Goal: Entertainment & Leisure: Consume media (video, audio)

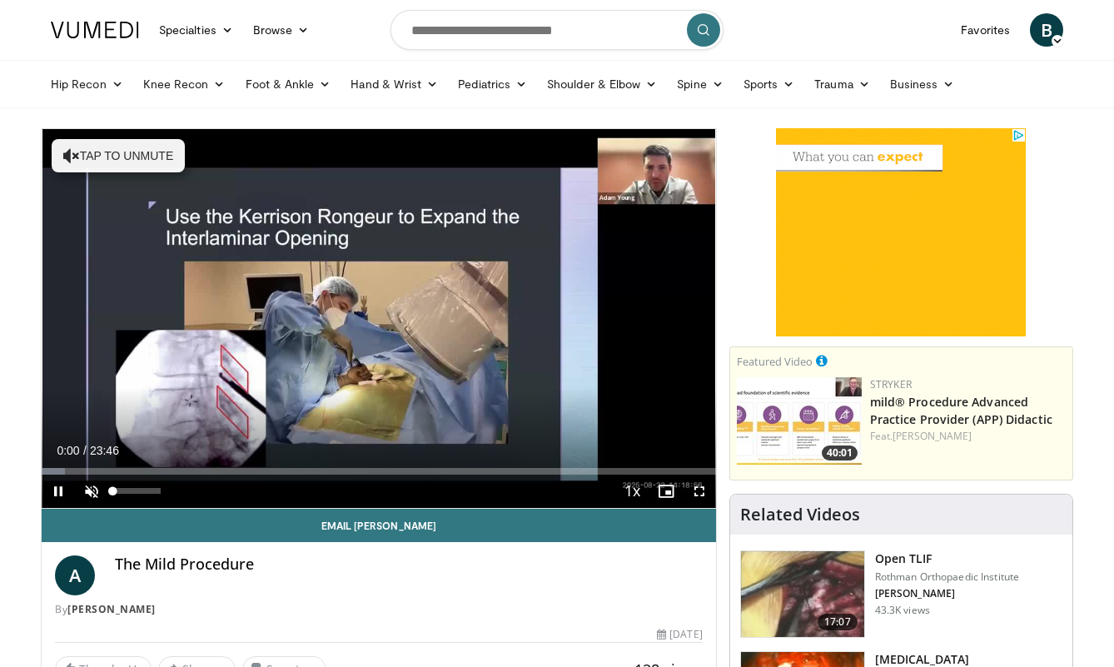
click at [91, 491] on span "Video Player" at bounding box center [91, 490] width 33 height 33
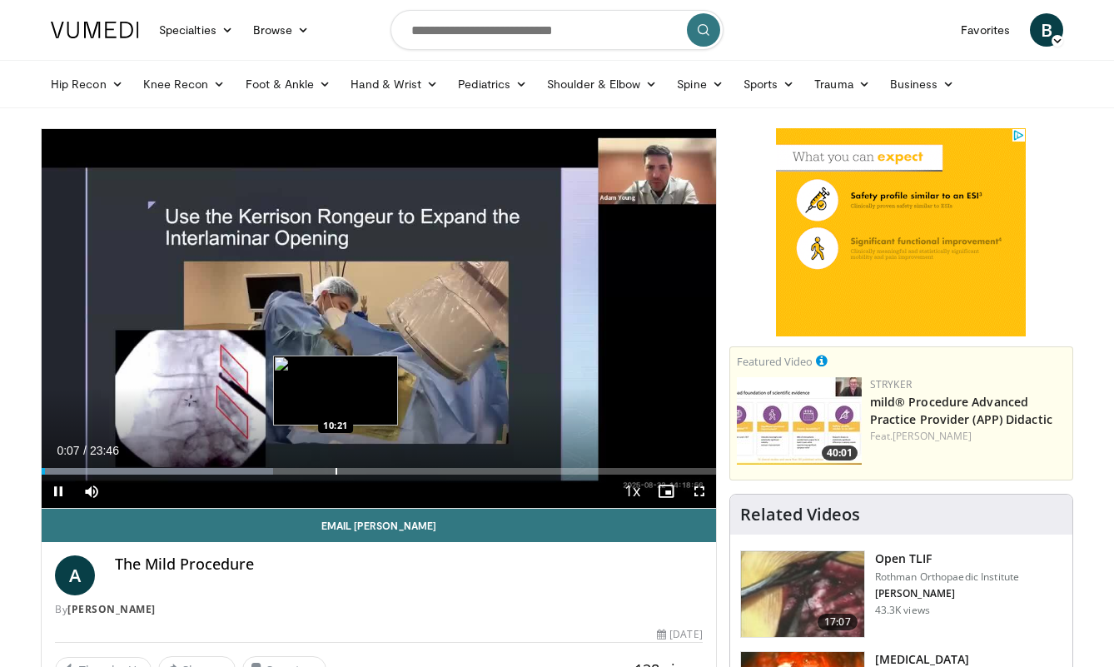
click at [335, 474] on div "Progress Bar" at bounding box center [336, 471] width 2 height 7
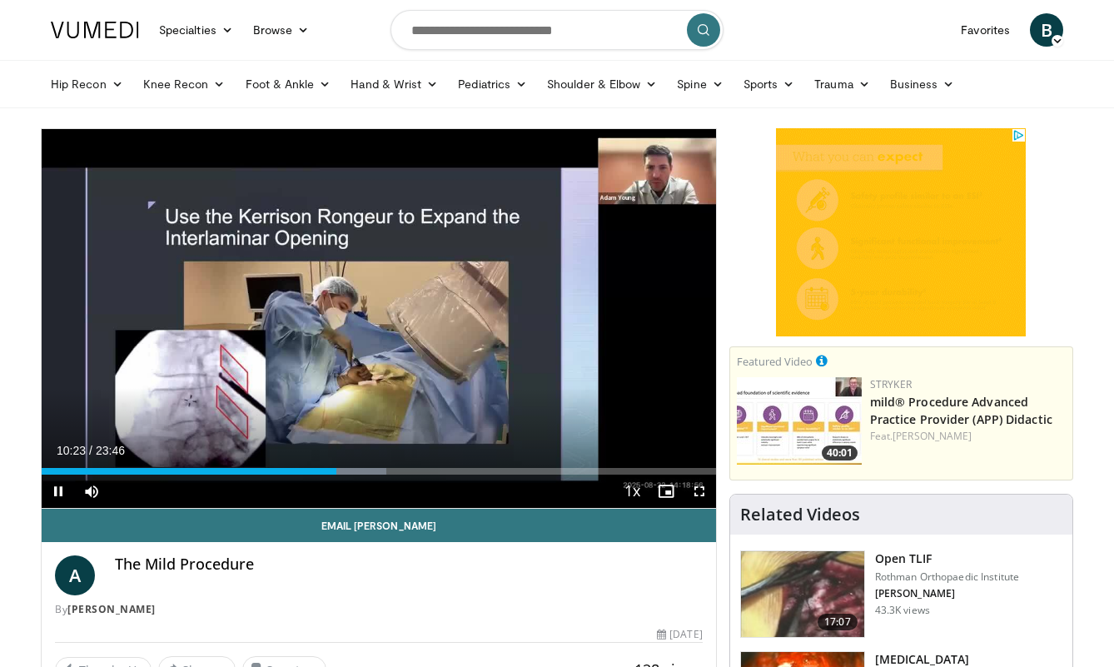
click at [519, 475] on div "Current Time 10:23 / Duration 23:46 Pause Skip Backward Skip Forward Mute Loade…" at bounding box center [379, 490] width 674 height 33
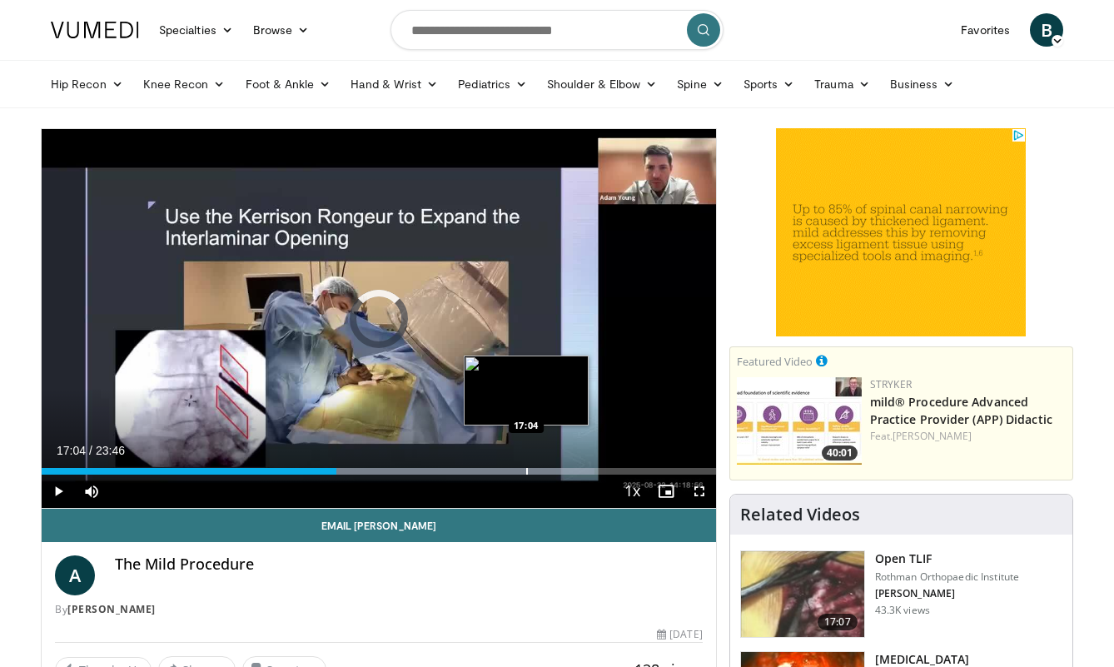
click at [526, 468] on div "Progress Bar" at bounding box center [527, 471] width 2 height 7
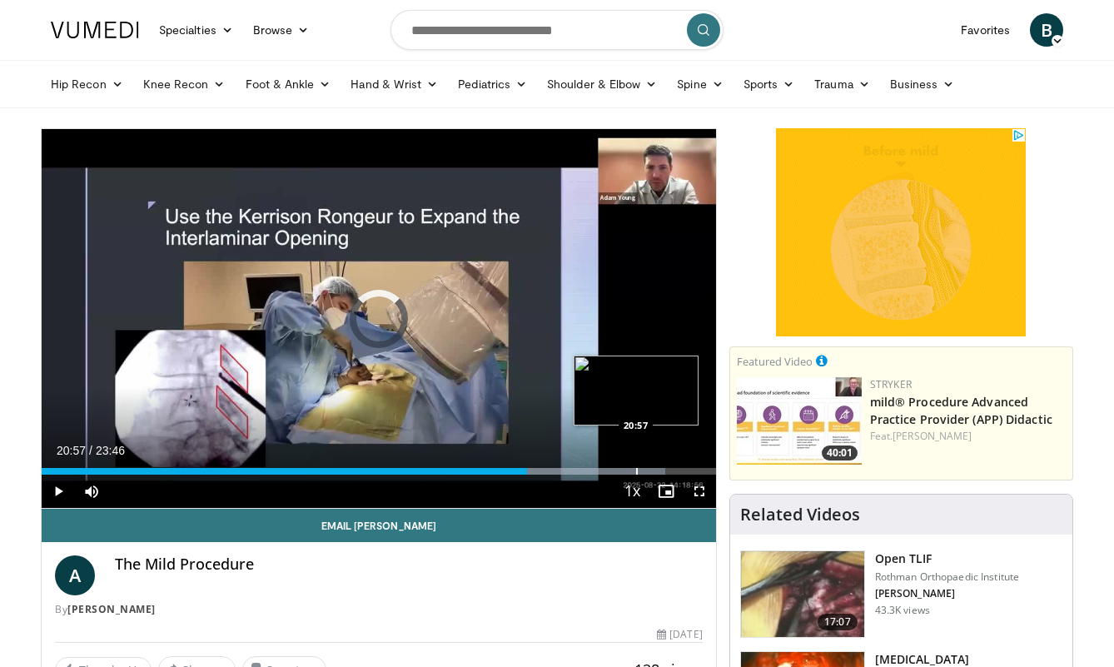
click at [636, 472] on div "Progress Bar" at bounding box center [637, 471] width 2 height 7
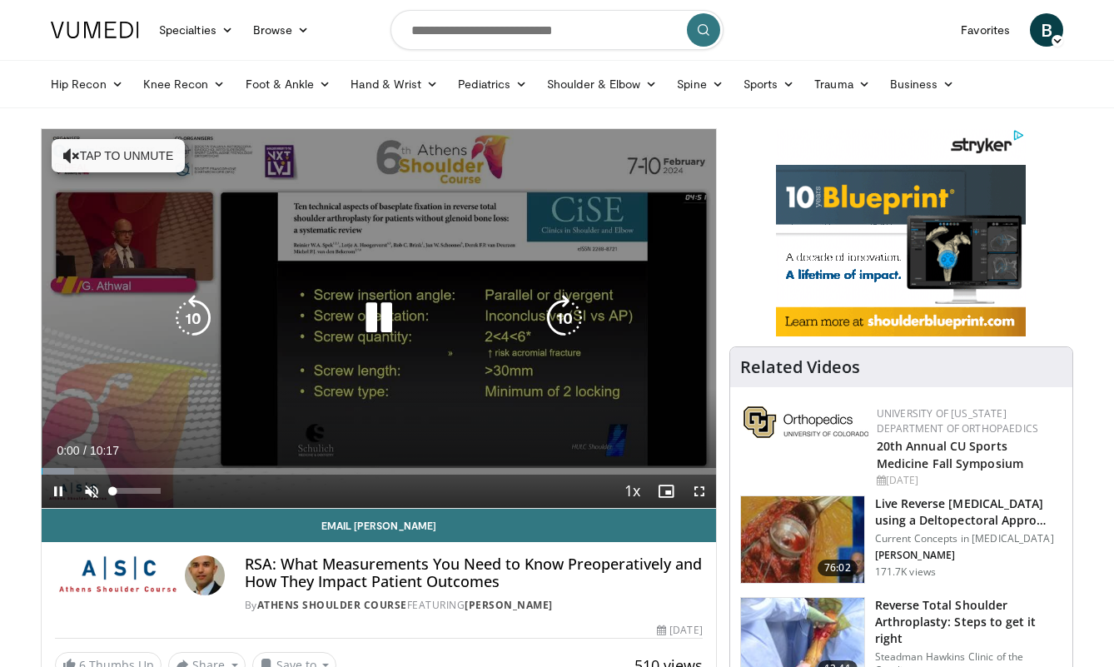
click at [88, 493] on span "Video Player" at bounding box center [91, 490] width 33 height 33
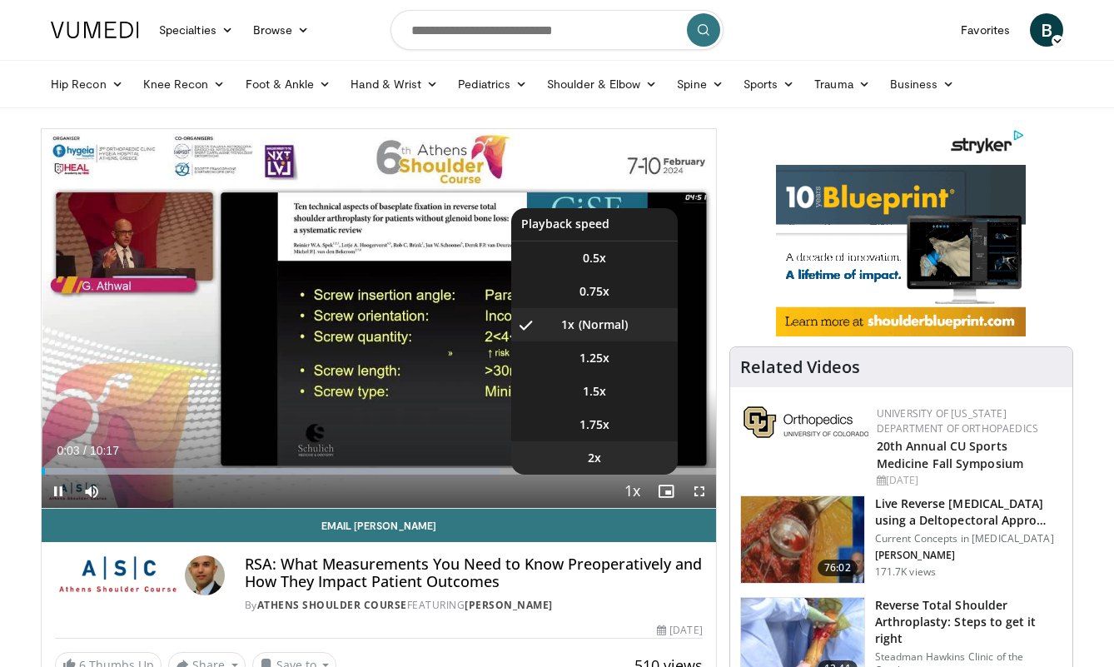
click at [616, 456] on li "2x" at bounding box center [594, 457] width 166 height 33
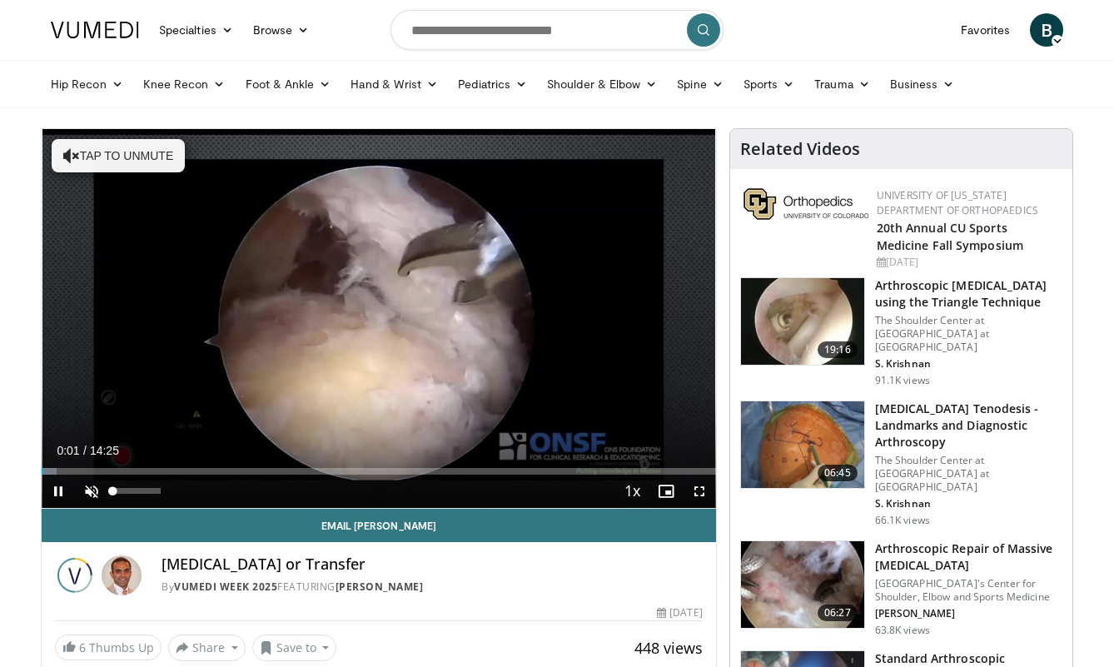
click at [85, 488] on span "Video Player" at bounding box center [91, 490] width 33 height 33
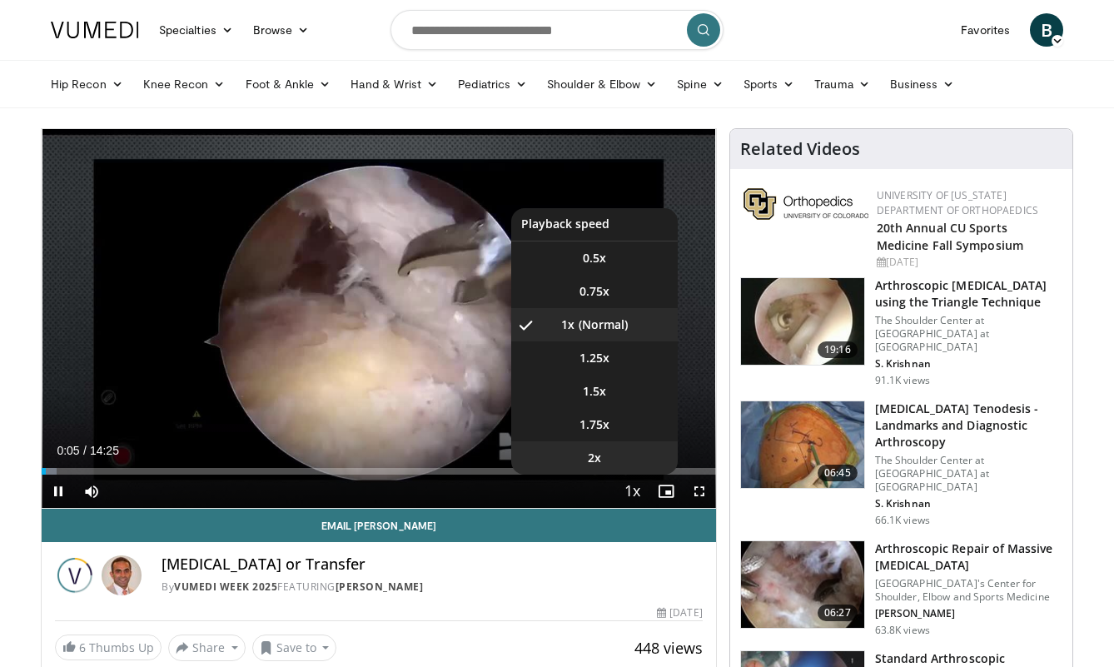
click at [610, 455] on li "2x" at bounding box center [594, 457] width 166 height 33
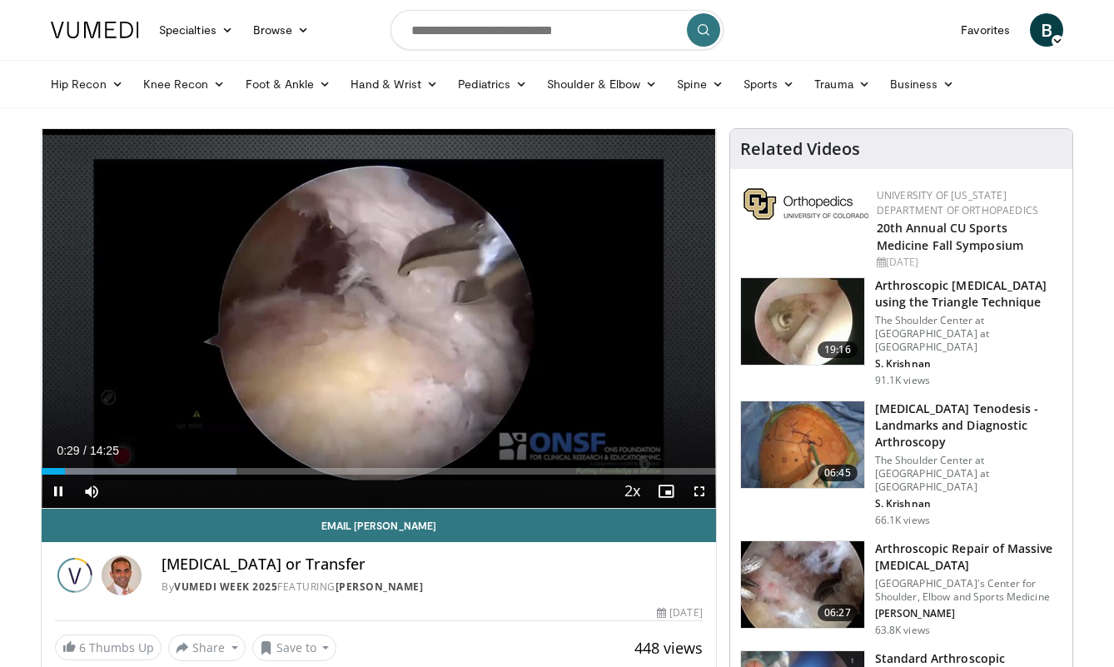
click at [55, 489] on span "Video Player" at bounding box center [58, 490] width 33 height 33
click at [54, 491] on span "Video Player" at bounding box center [58, 490] width 33 height 33
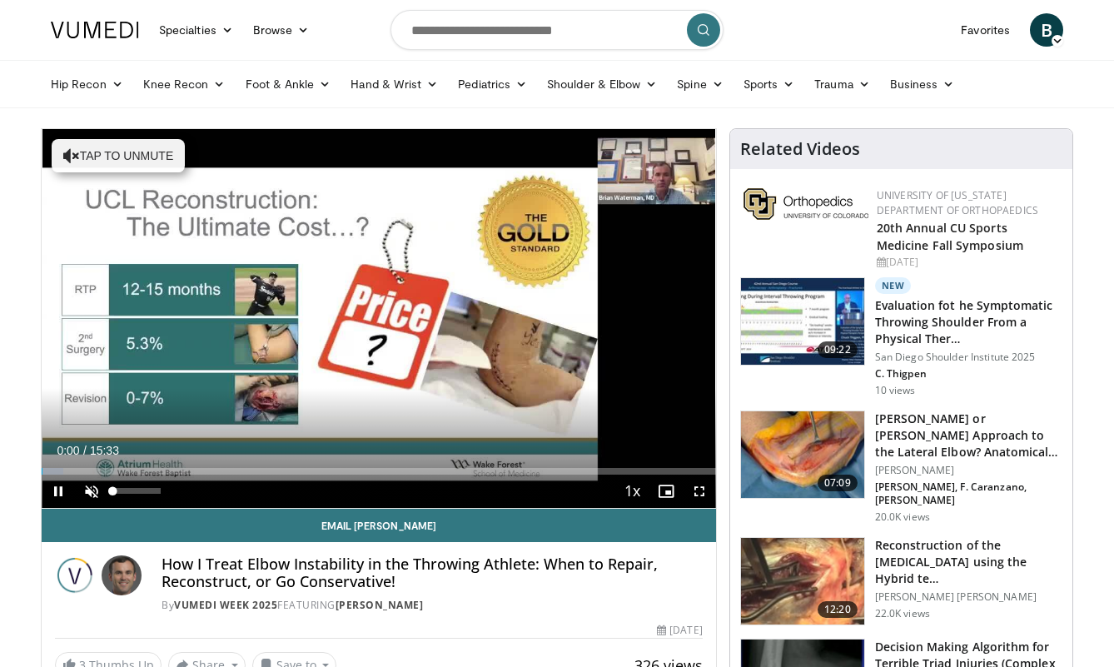
click at [99, 489] on span "Video Player" at bounding box center [91, 490] width 33 height 33
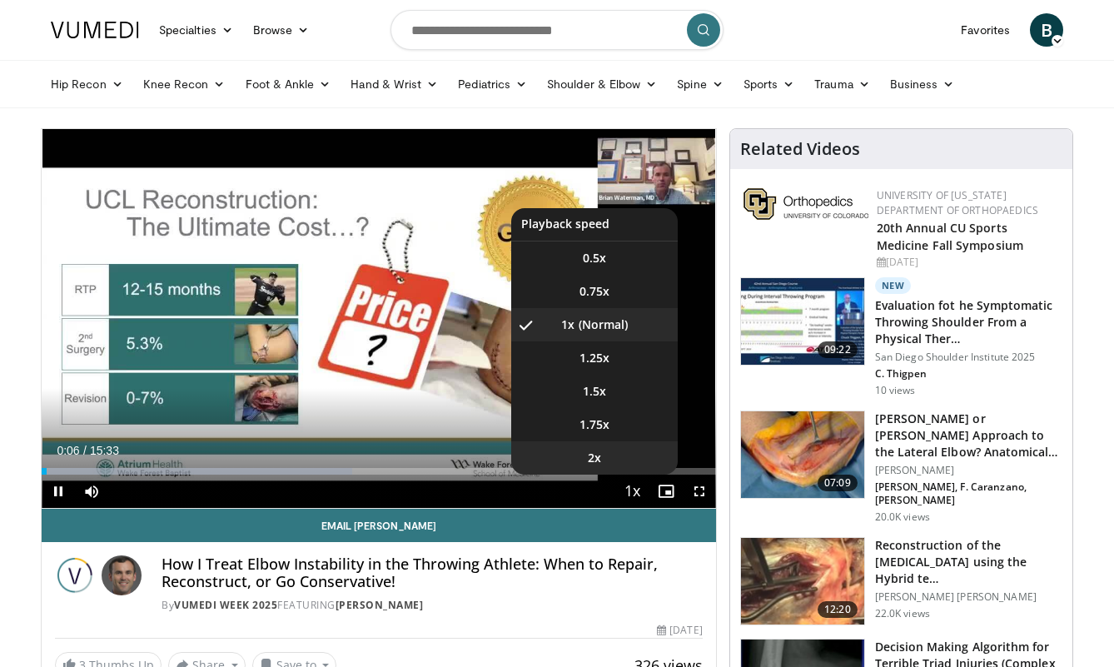
click at [611, 452] on li "2x" at bounding box center [594, 457] width 166 height 33
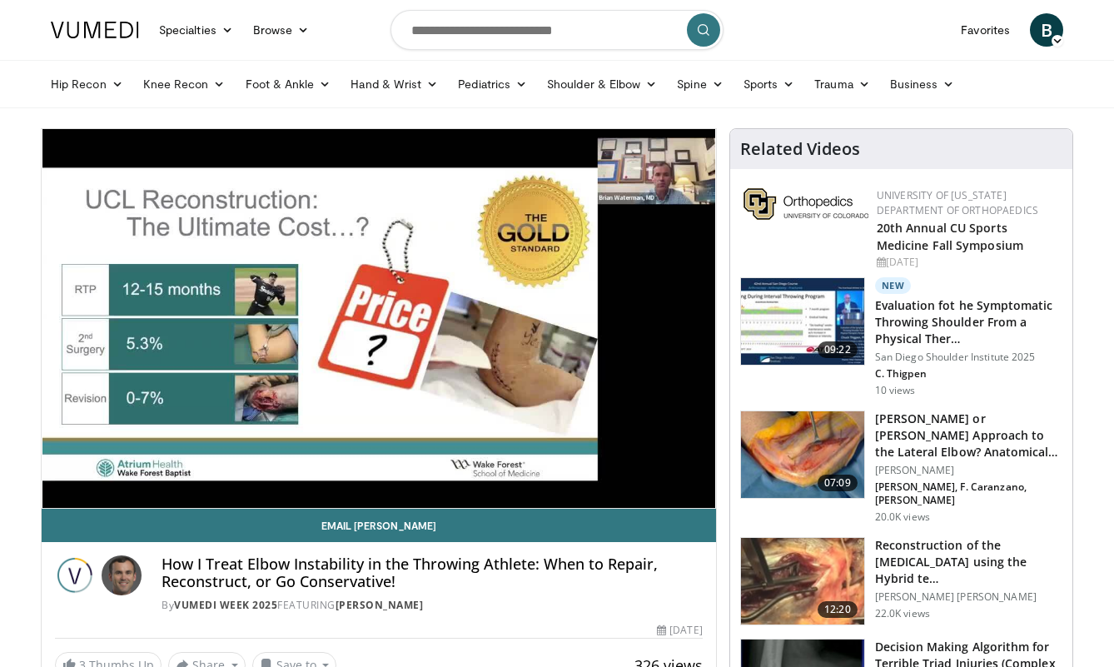
click at [632, 490] on button "Playback Rate" at bounding box center [632, 490] width 33 height 33
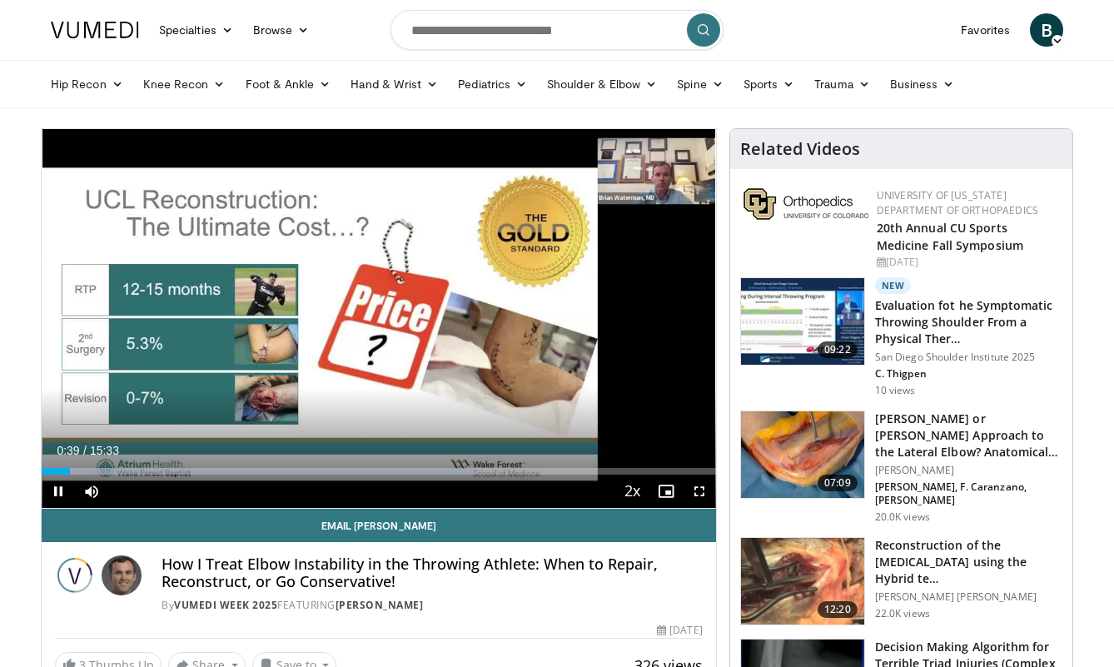
click at [63, 483] on span "Video Player" at bounding box center [58, 490] width 33 height 33
click at [60, 488] on span "Video Player" at bounding box center [58, 490] width 33 height 33
click at [694, 492] on span "Video Player" at bounding box center [699, 490] width 33 height 33
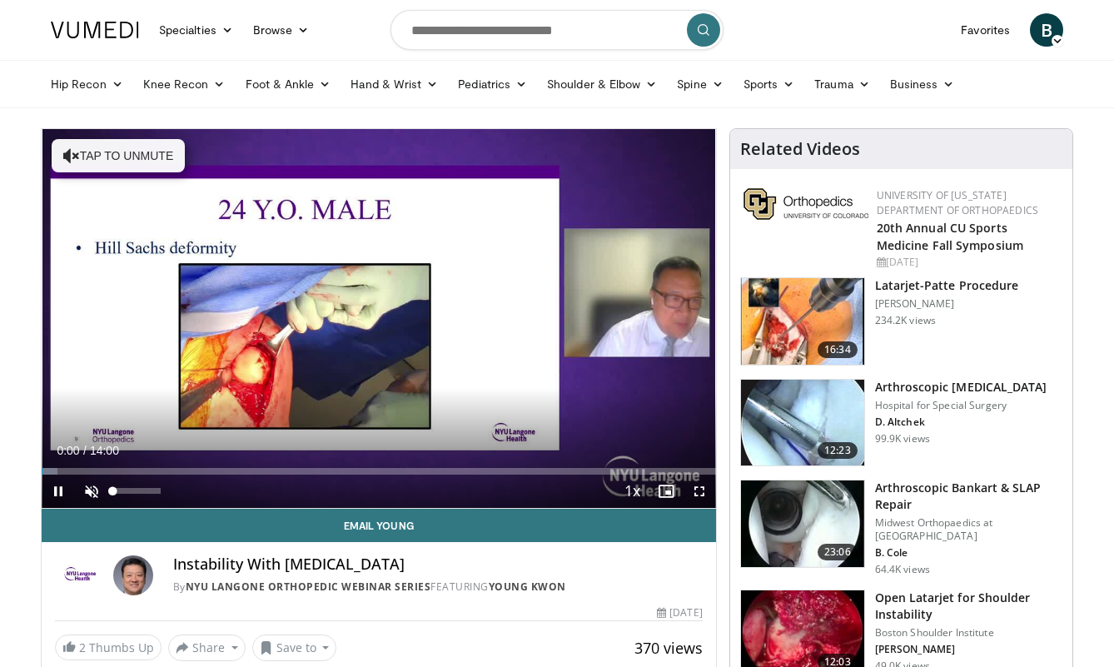
click at [96, 491] on span "Video Player" at bounding box center [91, 490] width 33 height 33
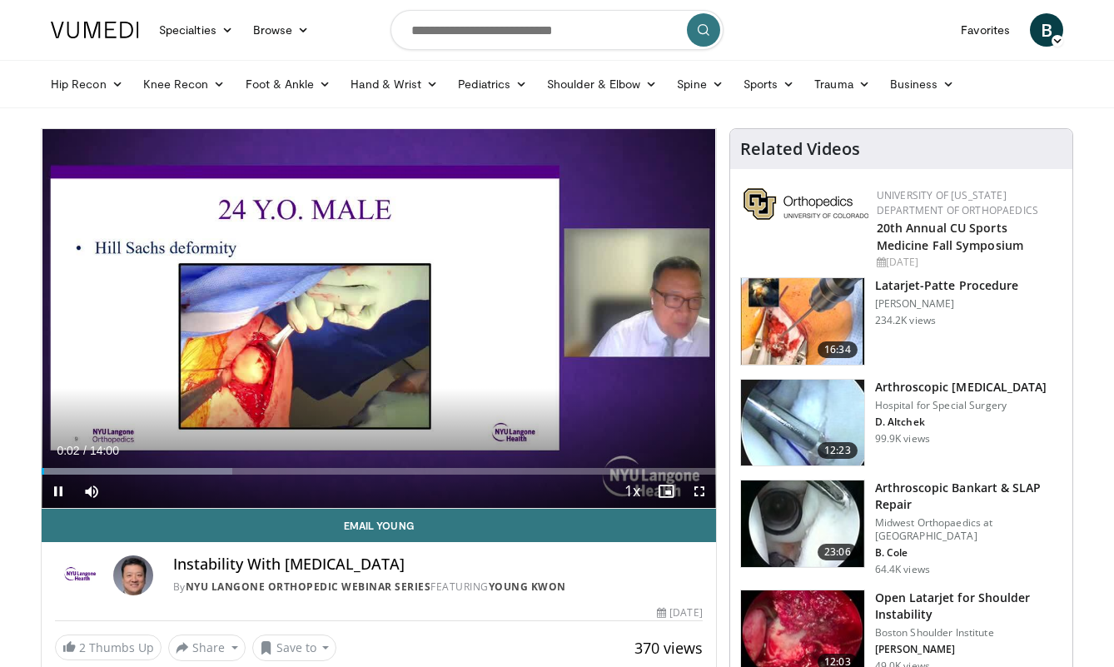
click at [702, 495] on span "Video Player" at bounding box center [699, 490] width 33 height 33
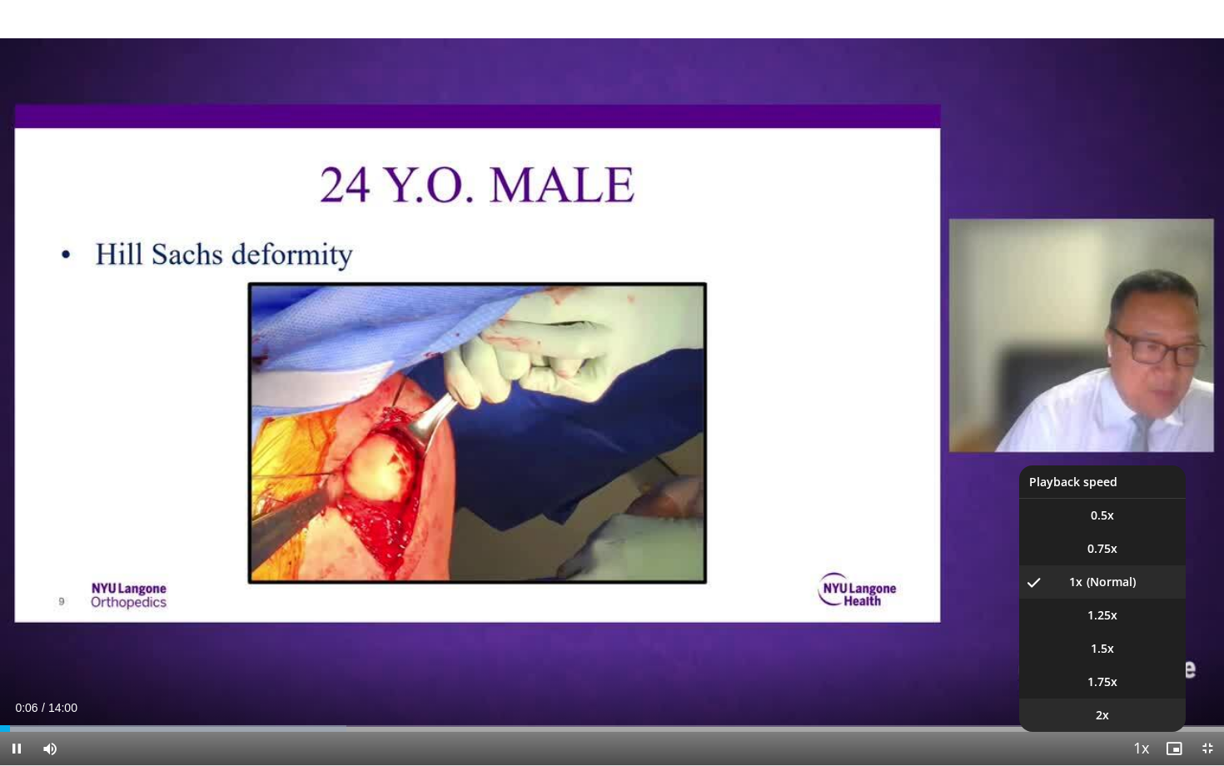
click at [1113, 666] on li "2x" at bounding box center [1102, 714] width 166 height 33
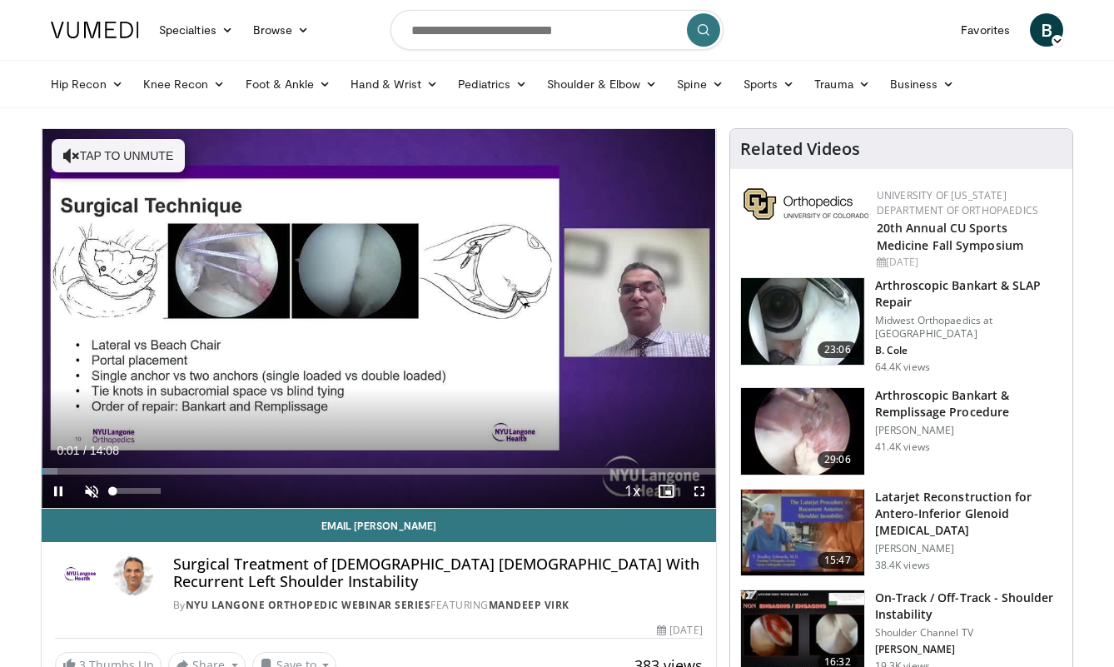
click at [94, 493] on span "Video Player" at bounding box center [91, 490] width 33 height 33
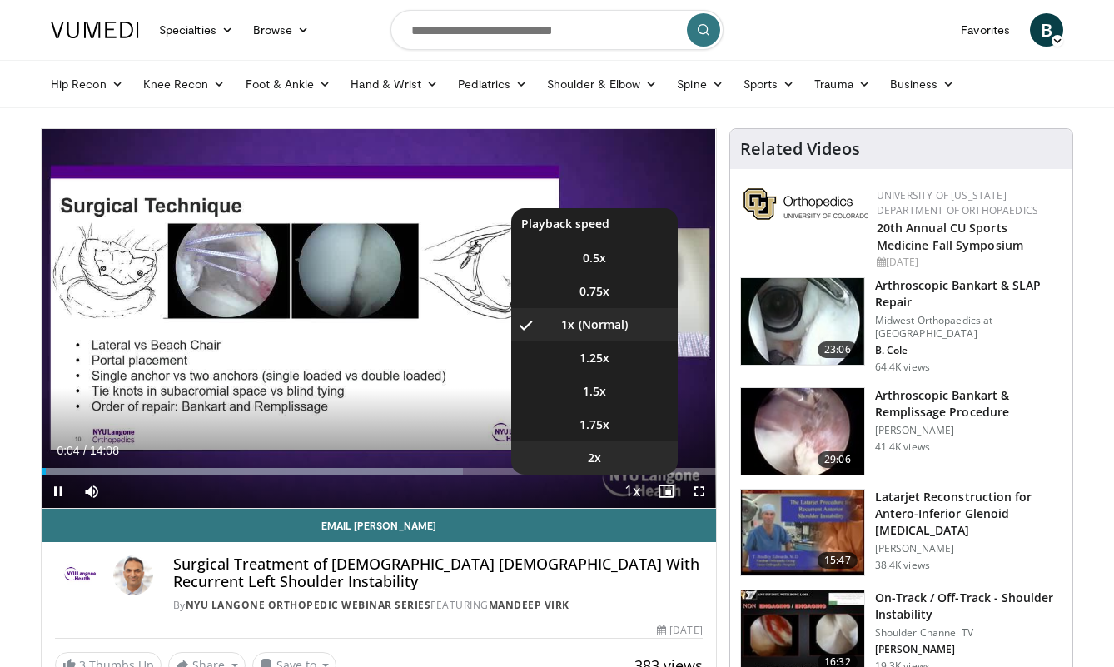
click at [601, 459] on li "2x" at bounding box center [594, 457] width 166 height 33
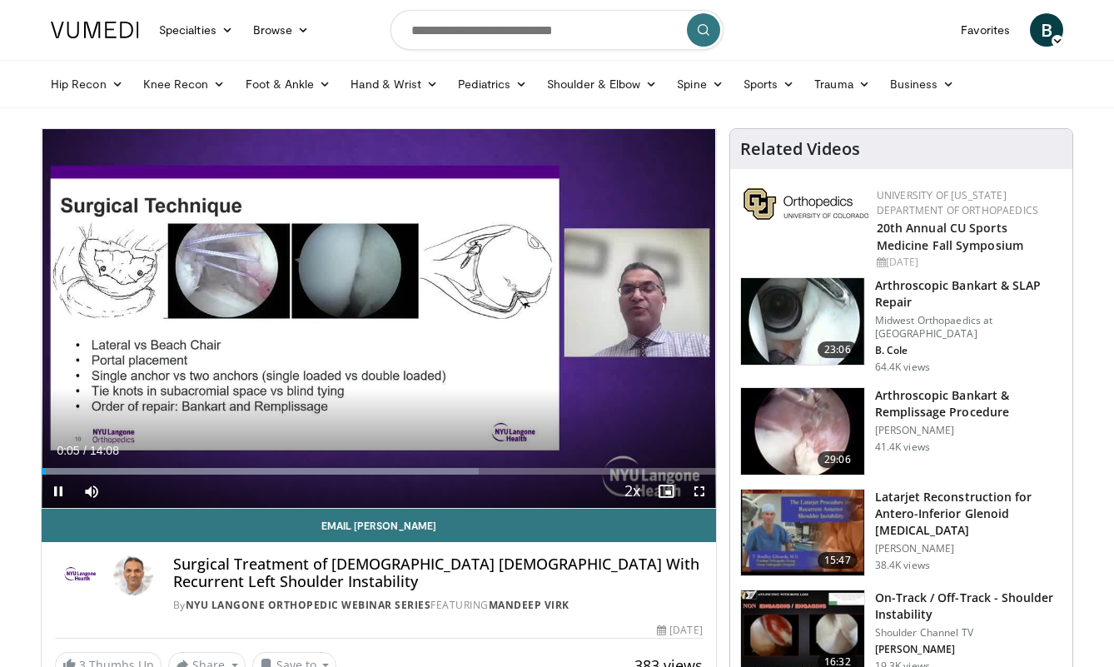
click at [700, 489] on span "Video Player" at bounding box center [699, 490] width 33 height 33
